Goal: Complete application form: Complete application form

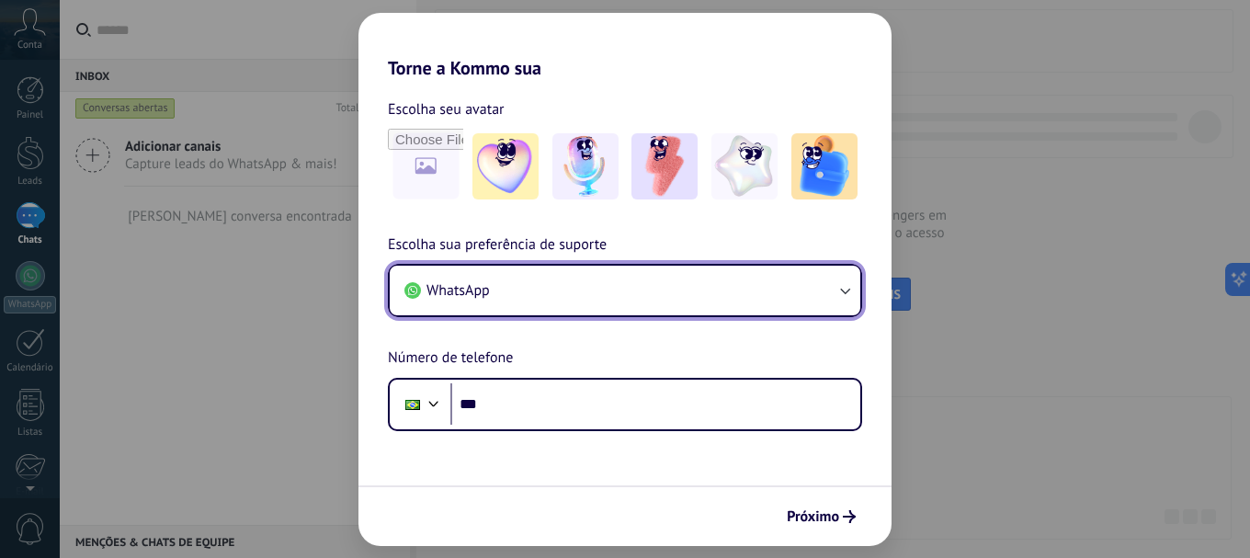
click at [772, 275] on button "WhatsApp" at bounding box center [625, 291] width 470 height 50
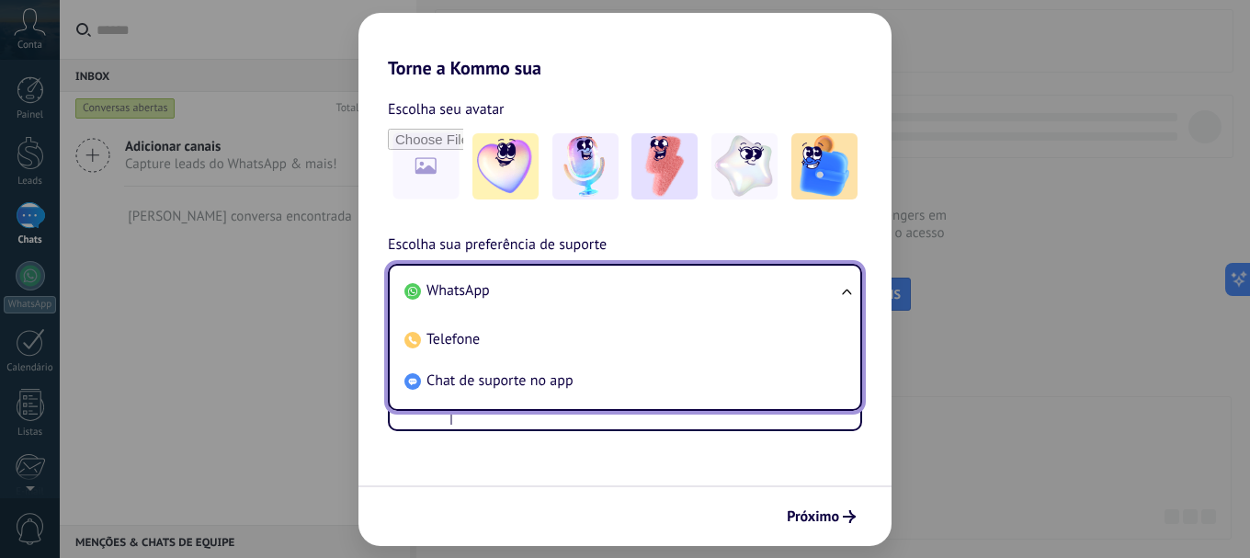
click at [732, 73] on h2 "Torne a Kommo sua" at bounding box center [624, 46] width 533 height 66
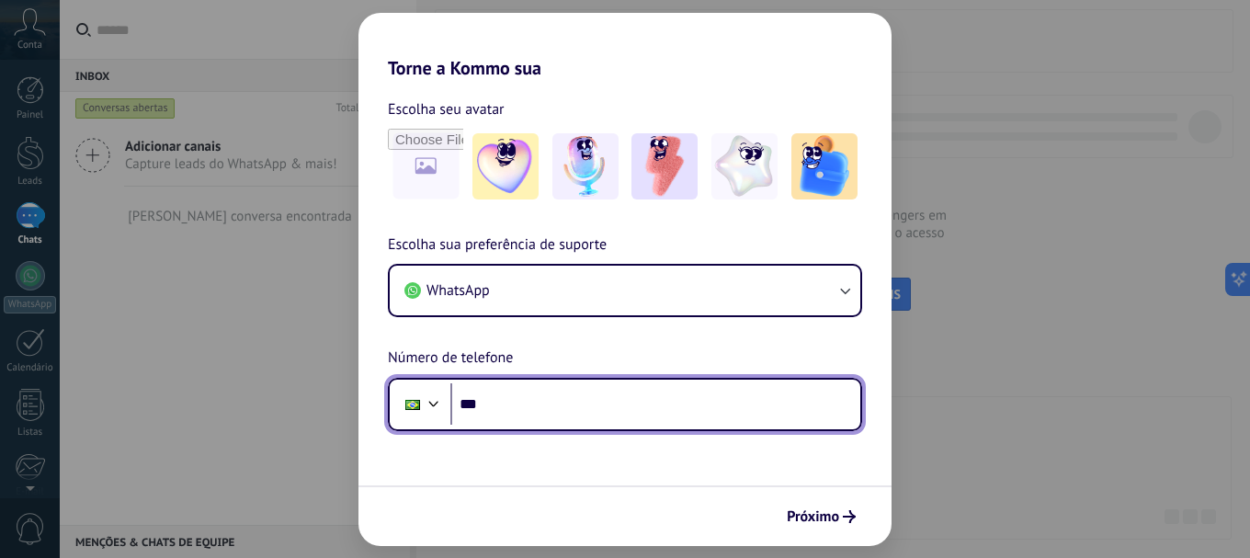
click at [521, 411] on input "***" at bounding box center [655, 404] width 410 height 42
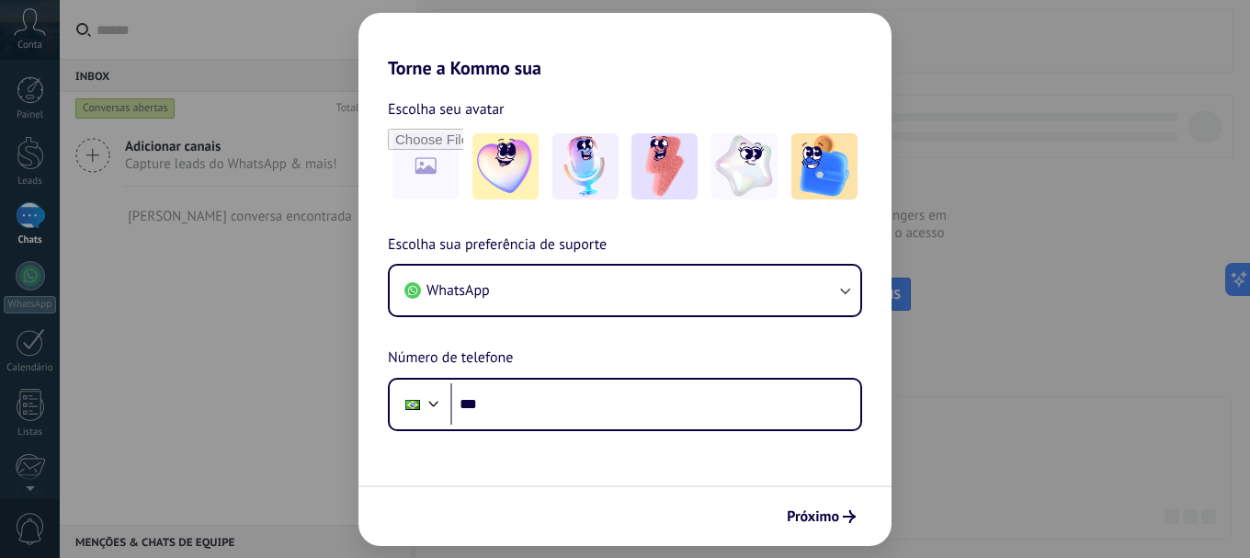
click at [809, 510] on span "Próximo" at bounding box center [812, 516] width 52 height 13
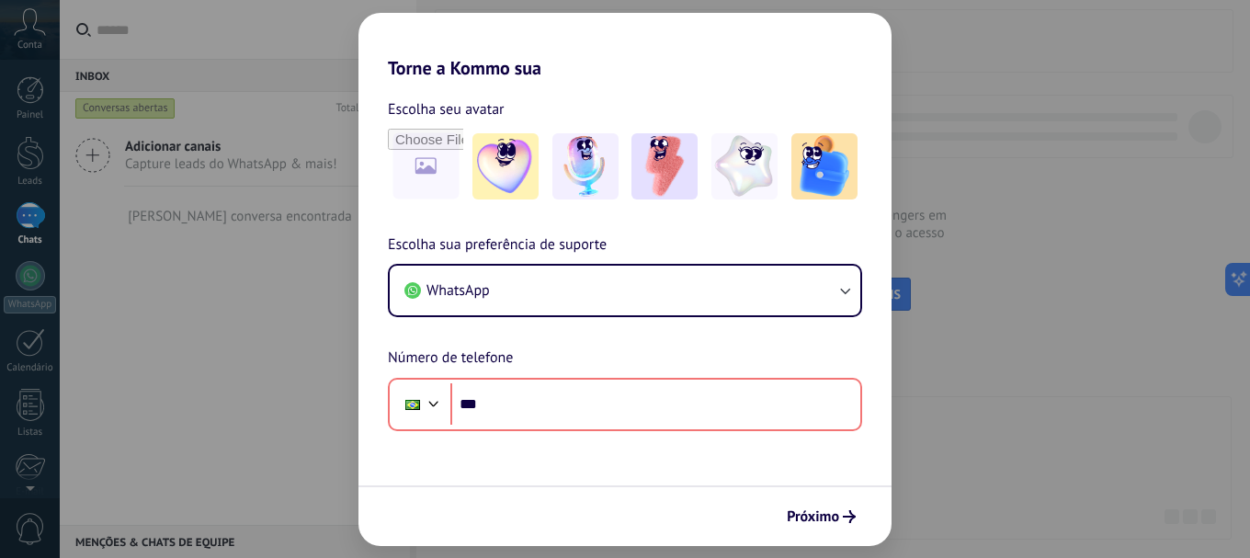
click at [809, 510] on span "Próximo" at bounding box center [812, 516] width 52 height 13
drag, startPoint x: 809, startPoint y: 510, endPoint x: 761, endPoint y: 461, distance: 68.2
click at [804, 512] on span "Próximo" at bounding box center [812, 516] width 52 height 13
